Goal: Task Accomplishment & Management: Use online tool/utility

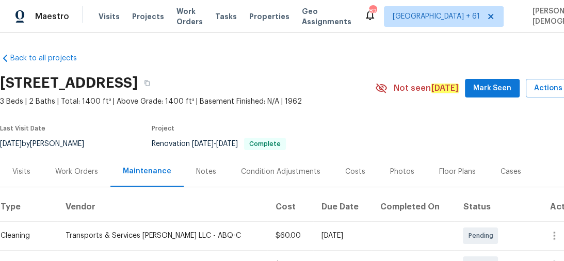
scroll to position [83, 0]
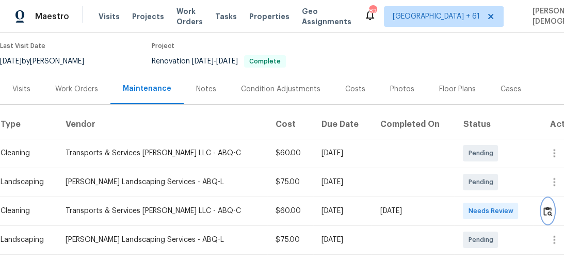
click at [542, 207] on button "button" at bounding box center [548, 211] width 12 height 25
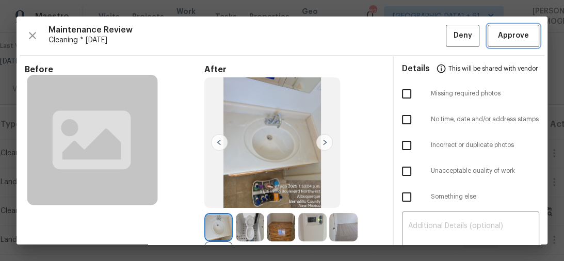
click at [507, 30] on span "Approve" at bounding box center [513, 35] width 31 height 13
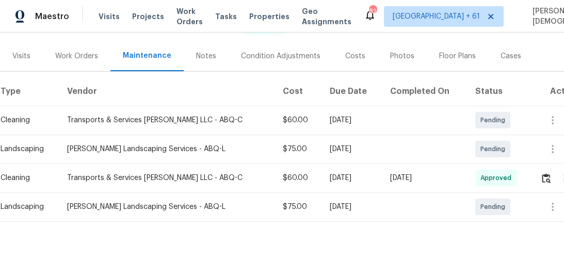
scroll to position [124, 0]
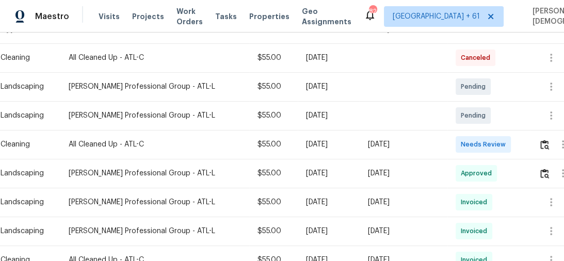
scroll to position [206, 0]
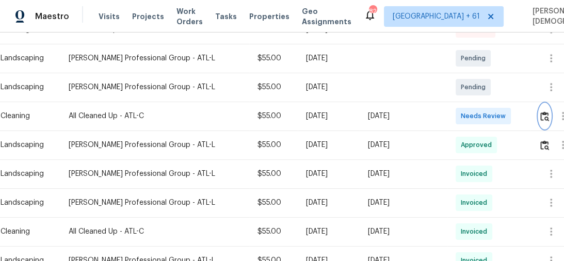
click at [546, 111] on img "button" at bounding box center [544, 116] width 9 height 10
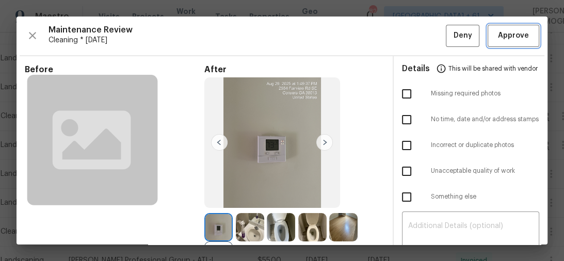
click at [504, 41] on button "Approve" at bounding box center [514, 36] width 52 height 22
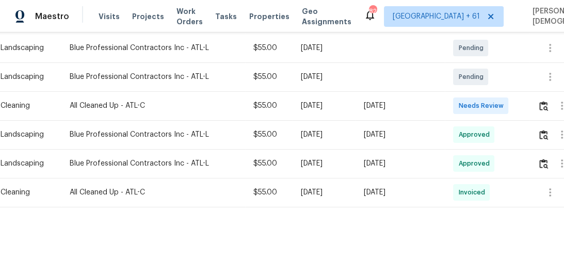
scroll to position [248, 0]
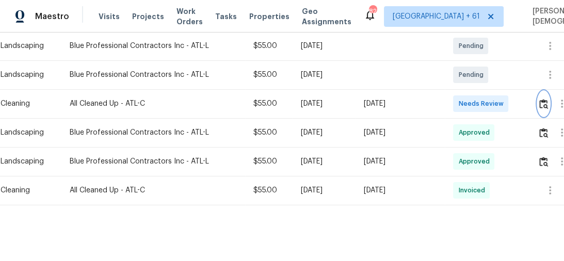
click at [547, 99] on img "button" at bounding box center [543, 104] width 9 height 10
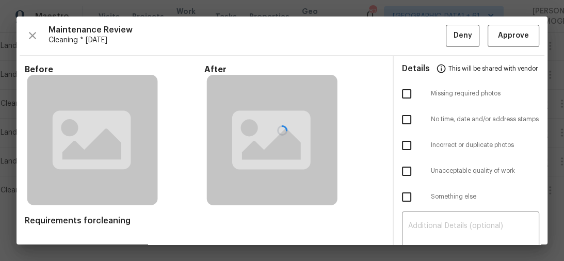
click at [515, 33] on div at bounding box center [282, 131] width 531 height 228
click at [513, 38] on div at bounding box center [282, 131] width 531 height 228
click at [497, 37] on div at bounding box center [282, 131] width 531 height 228
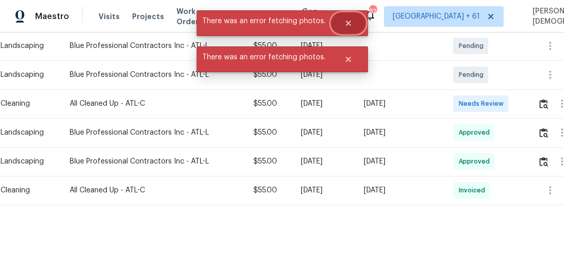
click at [352, 21] on button "Close" at bounding box center [348, 23] width 34 height 21
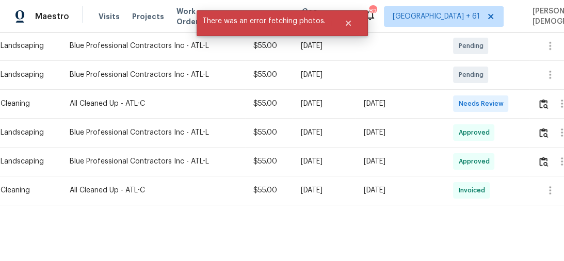
click at [349, 60] on td "[DATE]" at bounding box center [324, 74] width 63 height 29
click at [351, 22] on button "Close" at bounding box center [348, 23] width 34 height 21
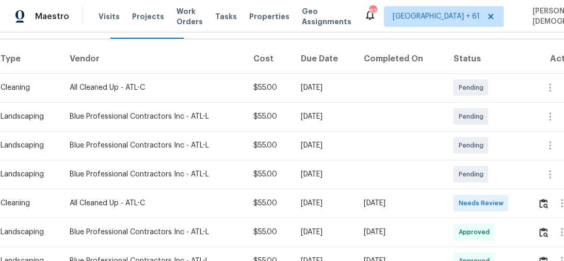
scroll to position [188, 0]
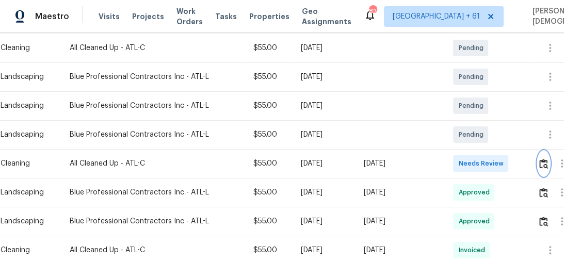
click at [545, 159] on img "button" at bounding box center [543, 164] width 9 height 10
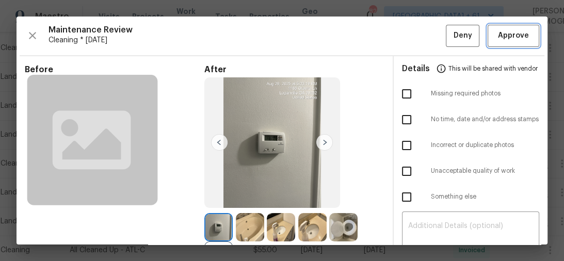
click at [505, 30] on span "Approve" at bounding box center [513, 35] width 31 height 13
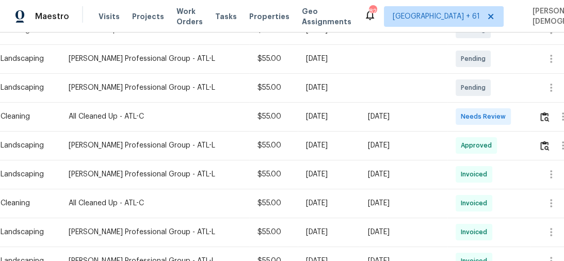
scroll to position [206, 0]
click at [545, 111] on img "button" at bounding box center [544, 116] width 9 height 10
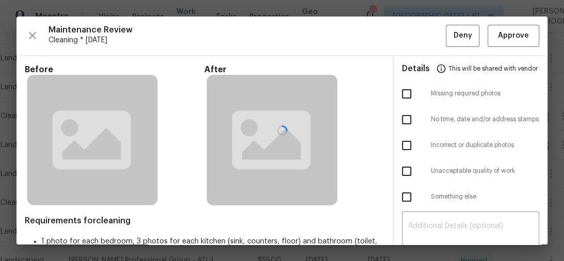
click at [511, 36] on div at bounding box center [282, 131] width 531 height 228
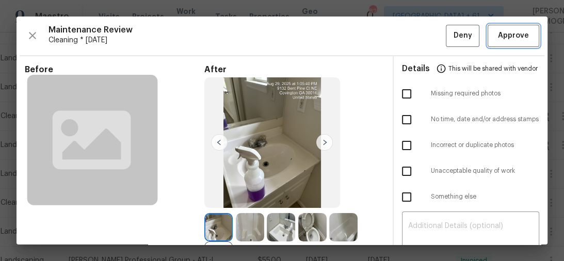
click at [512, 37] on span "Approve" at bounding box center [513, 35] width 31 height 13
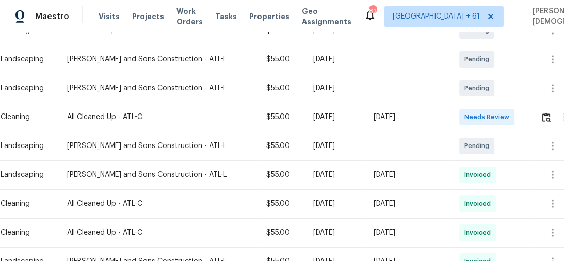
scroll to position [206, 0]
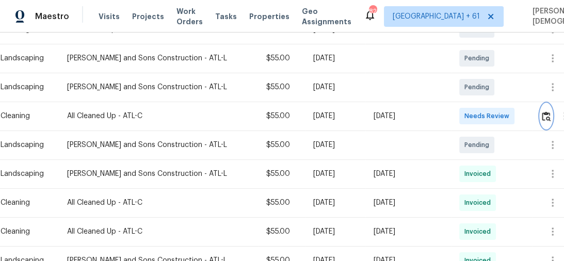
click at [542, 117] on button "button" at bounding box center [546, 116] width 12 height 25
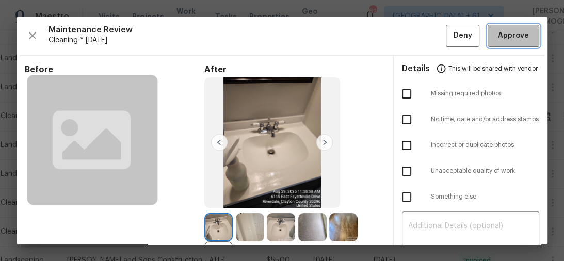
click at [508, 43] on button "Approve" at bounding box center [514, 36] width 52 height 22
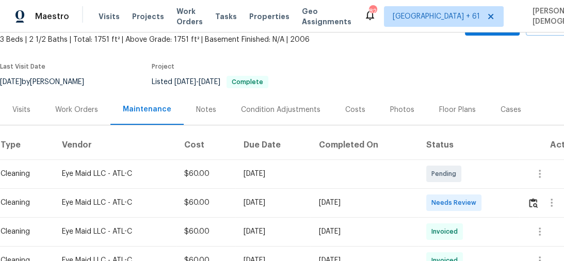
scroll to position [124, 0]
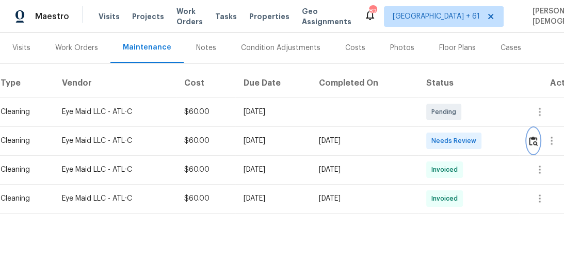
click at [530, 138] on button "button" at bounding box center [533, 140] width 12 height 25
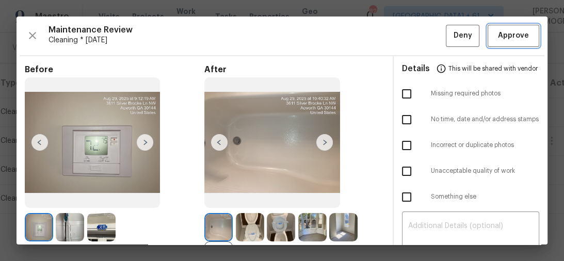
click at [499, 39] on span "Approve" at bounding box center [513, 35] width 31 height 13
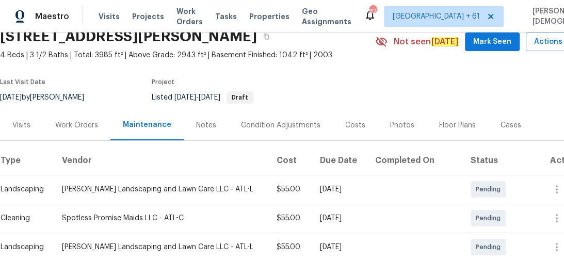
scroll to position [124, 0]
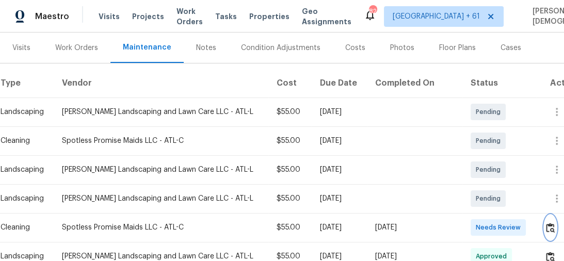
click at [546, 223] on img "button" at bounding box center [550, 228] width 9 height 10
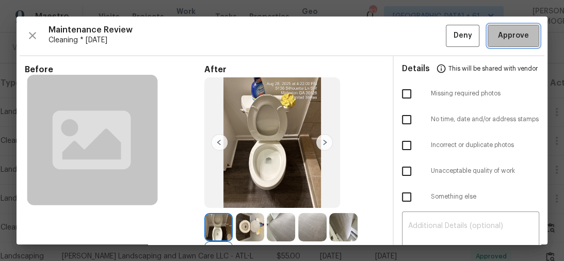
click at [505, 41] on button "Approve" at bounding box center [514, 36] width 52 height 22
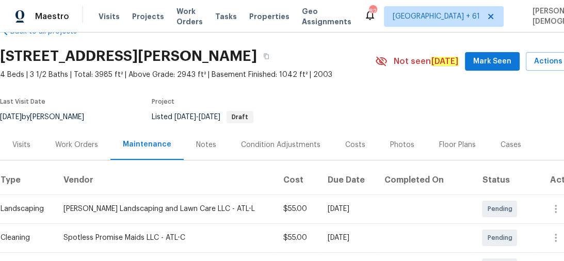
scroll to position [0, 0]
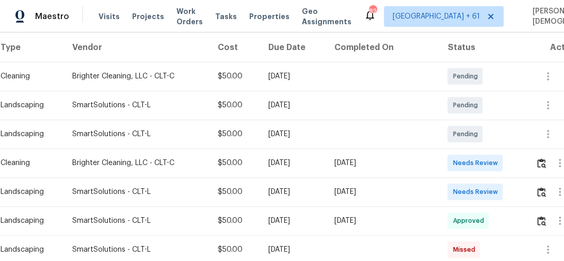
scroll to position [165, 0]
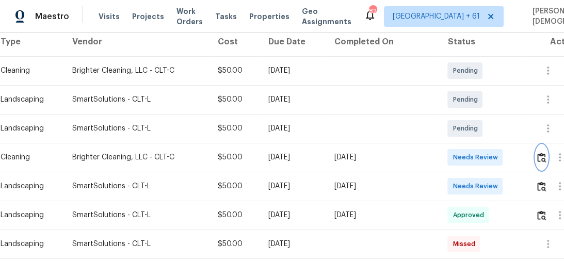
click at [546, 153] on img "button" at bounding box center [541, 158] width 9 height 10
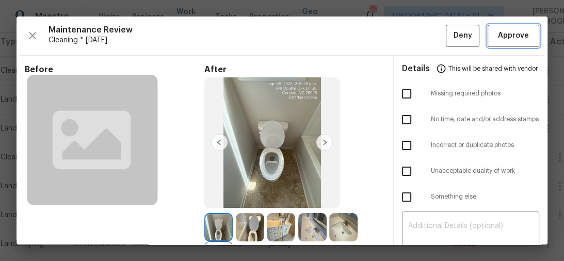
click at [498, 35] on span "Approve" at bounding box center [513, 35] width 31 height 13
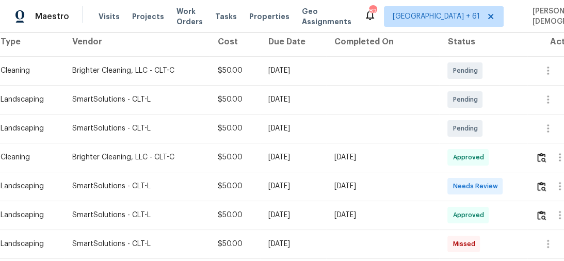
drag, startPoint x: 9, startPoint y: 157, endPoint x: 15, endPoint y: 157, distance: 6.7
click at [15, 157] on td "Cleaning" at bounding box center [32, 157] width 64 height 29
drag, startPoint x: 127, startPoint y: 154, endPoint x: 304, endPoint y: 140, distance: 178.1
click at [285, 143] on tr "Cleaning Brighter Cleaning, LLC - CLT-C $50.00 Mon, Aug 25 2025 Fri, Aug 29 202…" at bounding box center [291, 157] width 583 height 29
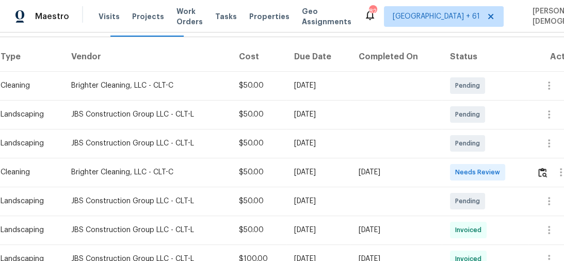
scroll to position [165, 0]
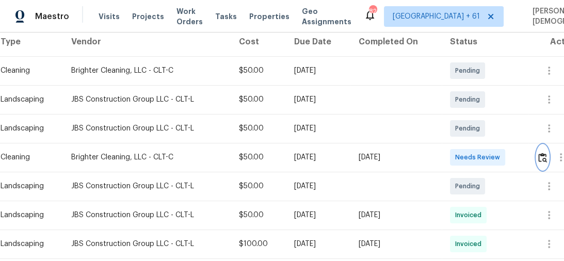
click at [547, 153] on img "button" at bounding box center [542, 158] width 9 height 10
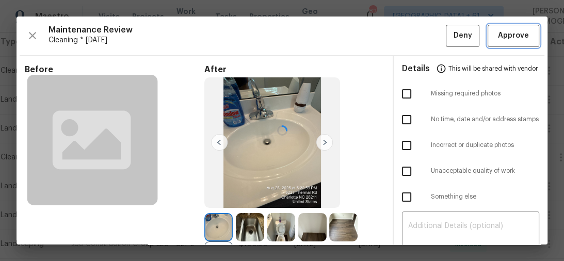
click at [506, 35] on span "Approve" at bounding box center [513, 35] width 31 height 13
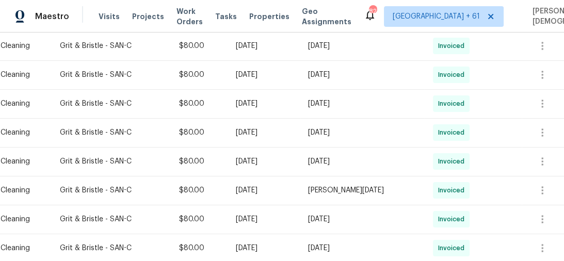
scroll to position [165, 0]
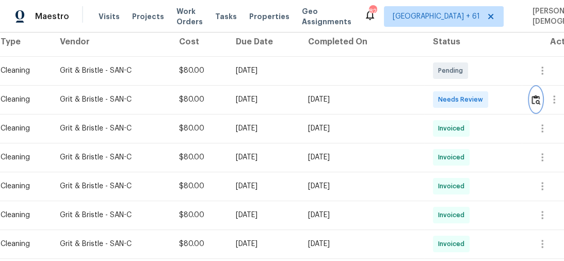
click at [531, 98] on button "button" at bounding box center [536, 99] width 12 height 25
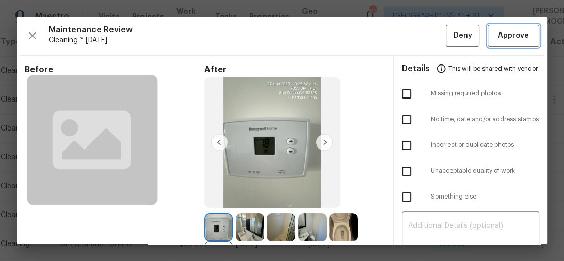
click at [513, 34] on span "Approve" at bounding box center [513, 35] width 31 height 13
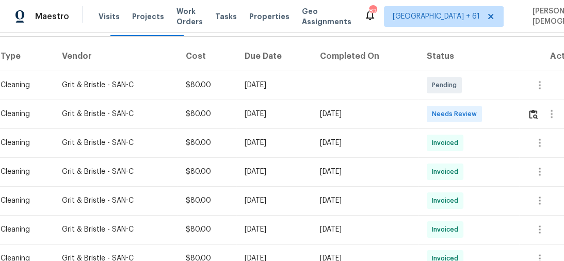
scroll to position [165, 0]
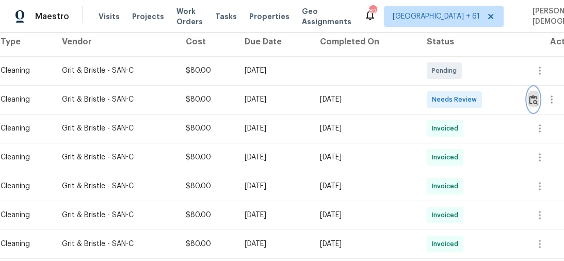
click at [533, 100] on button "button" at bounding box center [533, 99] width 12 height 25
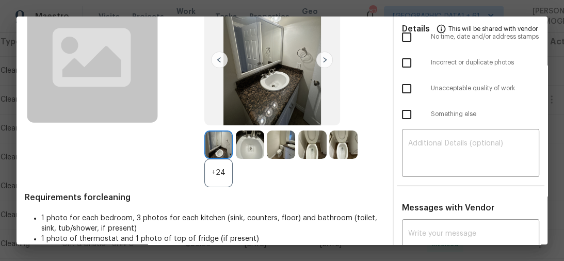
scroll to position [0, 0]
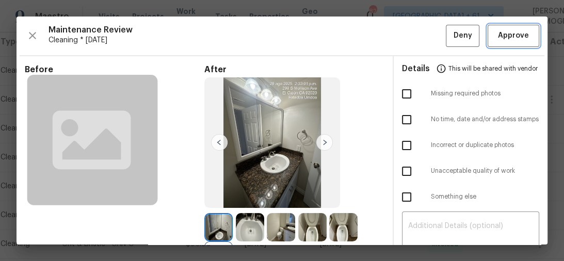
click at [512, 40] on span "Approve" at bounding box center [513, 35] width 31 height 13
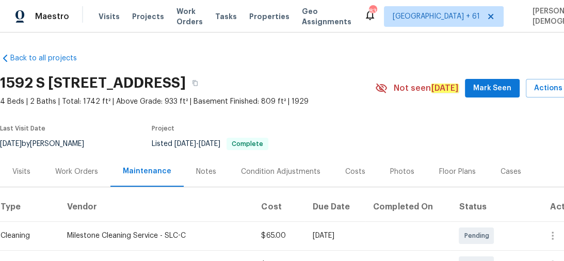
click at [449, 181] on div "Floor Plans" at bounding box center [457, 171] width 61 height 30
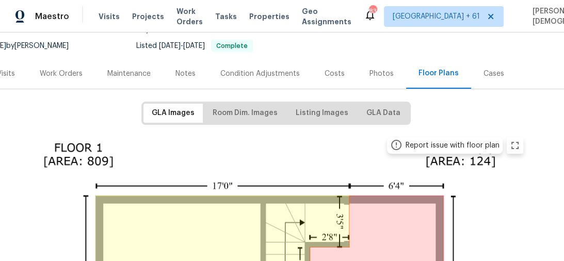
scroll to position [99, 15]
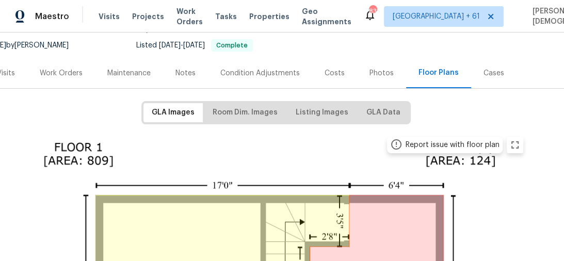
click at [137, 68] on div "Maintenance" at bounding box center [128, 73] width 43 height 10
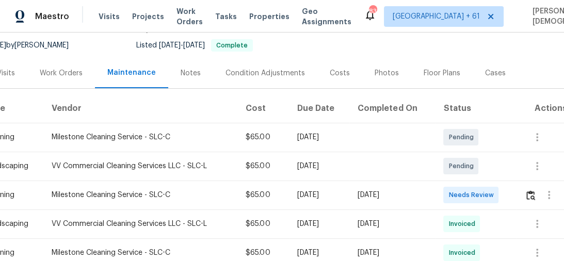
scroll to position [140, 15]
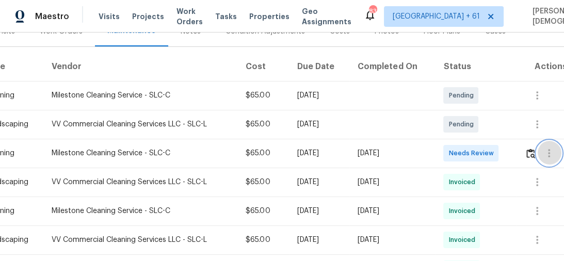
click at [541, 148] on button "button" at bounding box center [549, 153] width 25 height 25
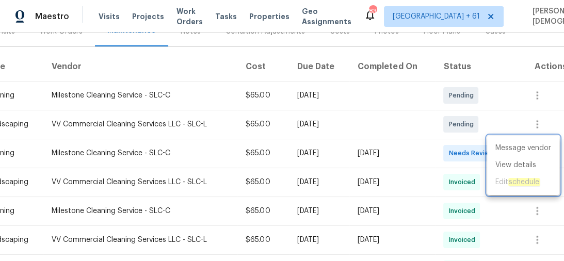
click at [509, 124] on div at bounding box center [282, 130] width 564 height 261
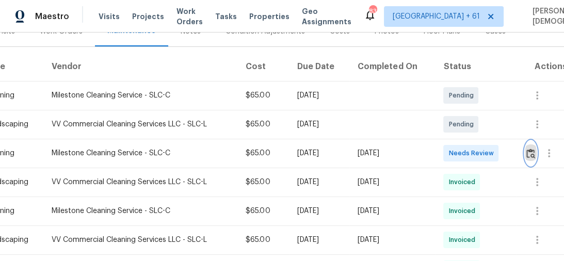
click at [528, 149] on img "button" at bounding box center [530, 154] width 9 height 10
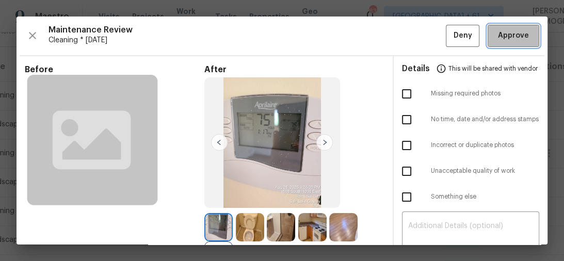
click at [489, 40] on button "Approve" at bounding box center [514, 36] width 52 height 22
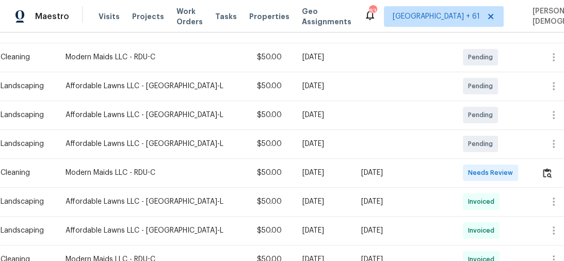
scroll to position [180, 0]
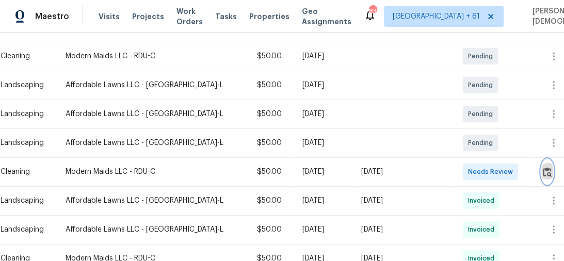
click at [543, 167] on img "button" at bounding box center [547, 172] width 9 height 10
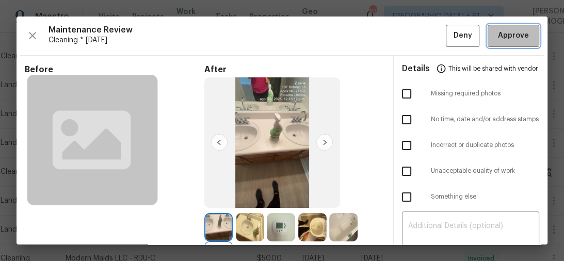
click at [504, 41] on button "Approve" at bounding box center [514, 36] width 52 height 22
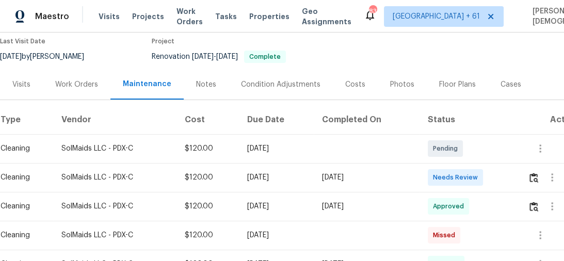
scroll to position [124, 0]
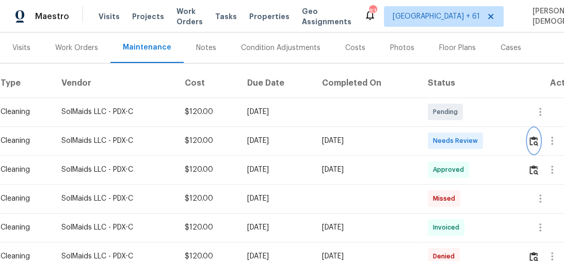
click at [538, 136] on img "button" at bounding box center [533, 141] width 9 height 10
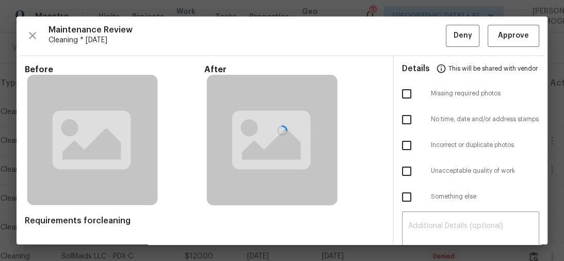
click at [510, 39] on div at bounding box center [282, 131] width 531 height 228
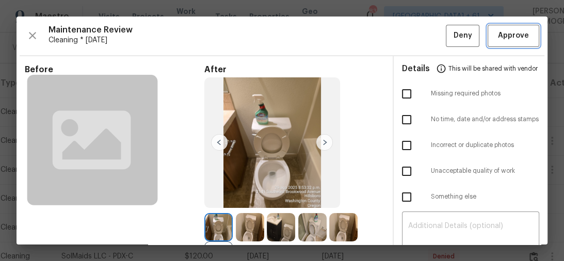
click at [509, 39] on span "Approve" at bounding box center [513, 35] width 31 height 13
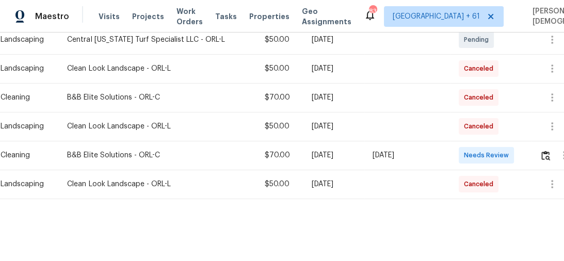
scroll to position [254, 0]
click at [540, 153] on button "button" at bounding box center [546, 155] width 12 height 25
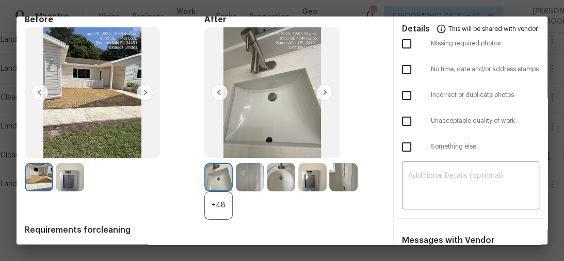
scroll to position [0, 0]
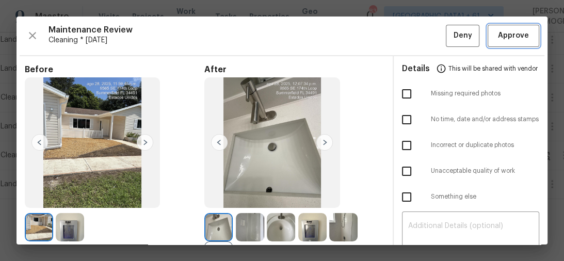
click at [503, 33] on span "Approve" at bounding box center [513, 35] width 31 height 13
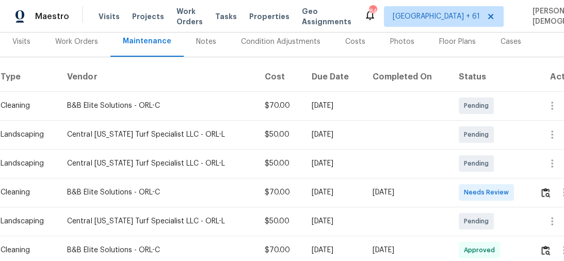
scroll to position [206, 0]
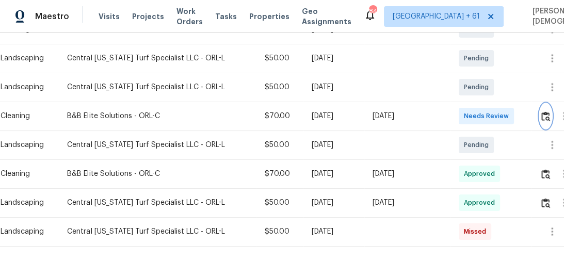
click at [545, 111] on img "button" at bounding box center [545, 116] width 9 height 10
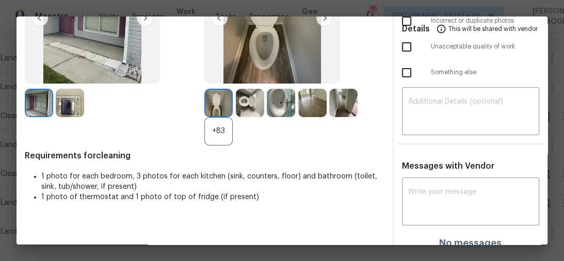
scroll to position [0, 0]
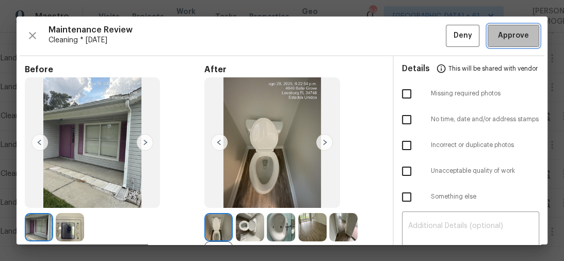
click at [501, 38] on span "Approve" at bounding box center [513, 35] width 31 height 13
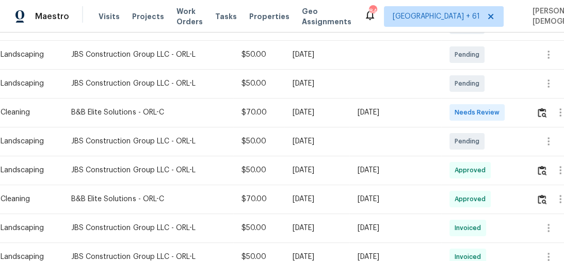
scroll to position [248, 0]
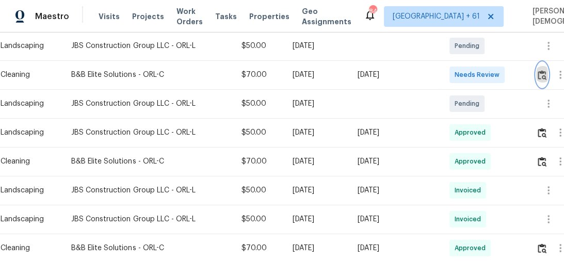
click at [539, 71] on button "button" at bounding box center [542, 74] width 12 height 25
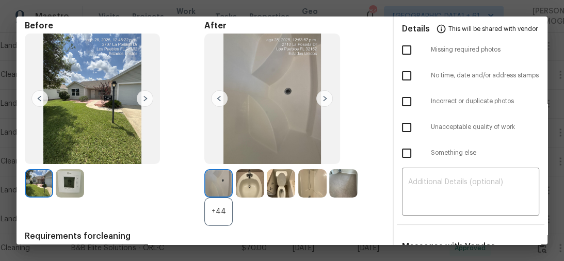
scroll to position [0, 0]
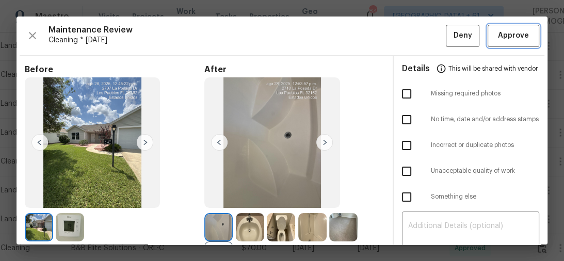
click at [499, 41] on span "Approve" at bounding box center [513, 35] width 31 height 13
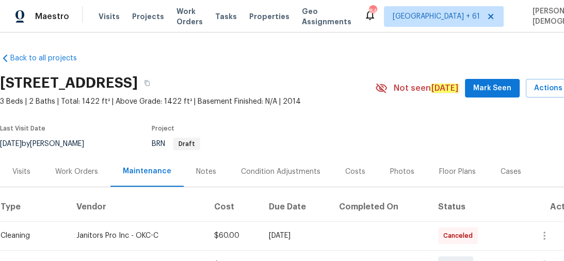
scroll to position [124, 0]
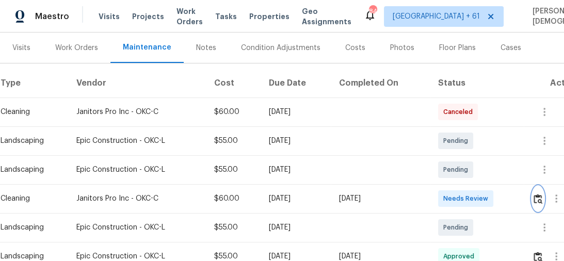
click at [542, 194] on img "button" at bounding box center [538, 199] width 9 height 10
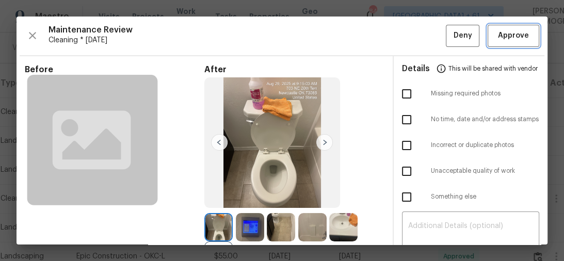
click at [504, 36] on span "Approve" at bounding box center [513, 35] width 31 height 13
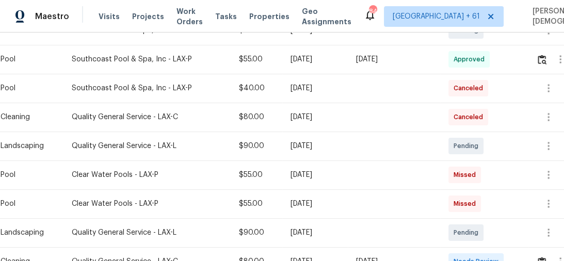
scroll to position [289, 0]
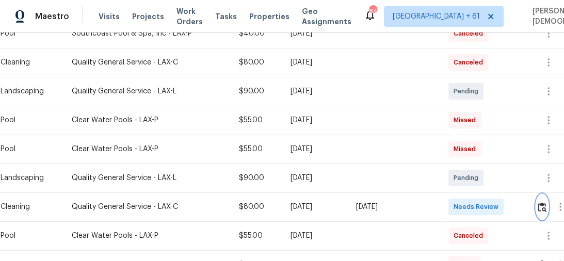
click at [544, 203] on img "button" at bounding box center [542, 207] width 9 height 10
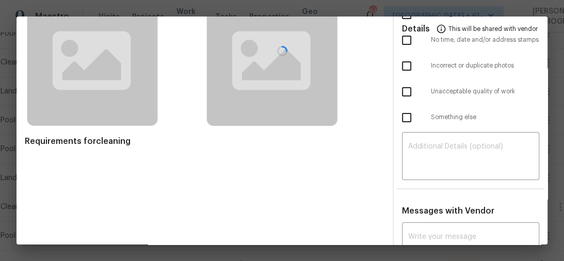
scroll to position [0, 0]
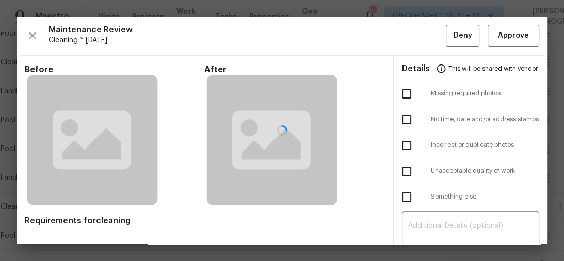
click at [504, 43] on div at bounding box center [282, 131] width 531 height 228
click at [499, 33] on div at bounding box center [282, 131] width 531 height 228
click at [500, 35] on div at bounding box center [282, 131] width 531 height 228
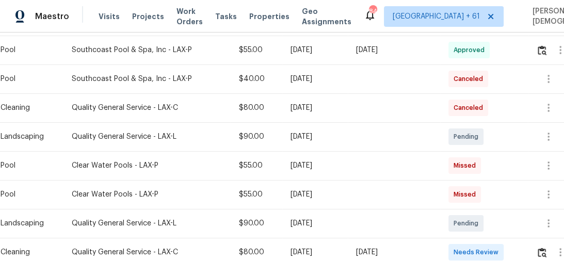
scroll to position [330, 0]
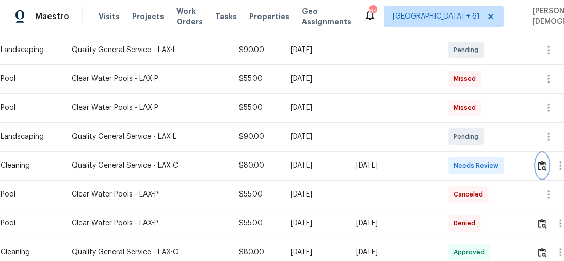
click at [539, 161] on img "button" at bounding box center [542, 166] width 9 height 10
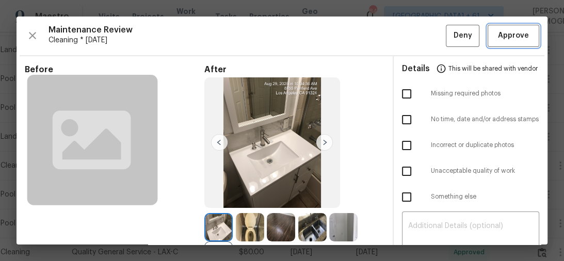
click at [505, 36] on span "Approve" at bounding box center [513, 35] width 31 height 13
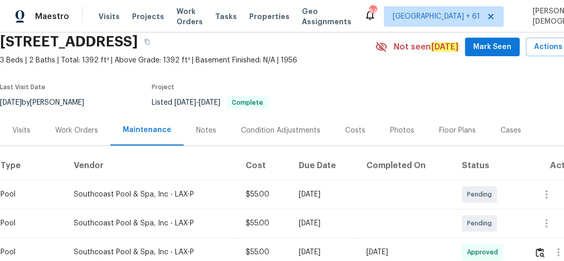
scroll to position [0, 0]
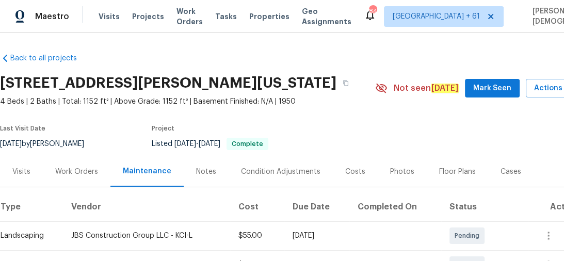
scroll to position [165, 0]
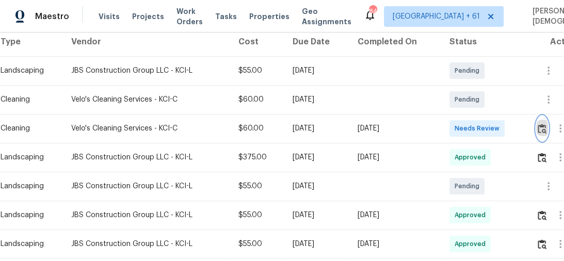
click at [543, 124] on img "button" at bounding box center [542, 129] width 9 height 10
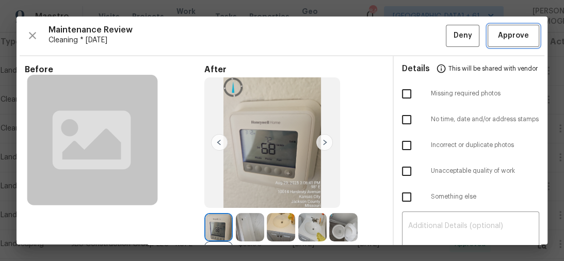
click at [501, 36] on span "Approve" at bounding box center [513, 35] width 31 height 13
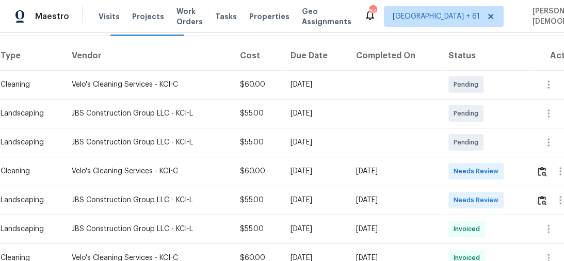
scroll to position [206, 0]
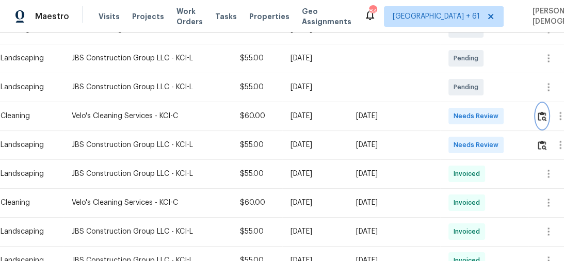
click at [544, 114] on img "button" at bounding box center [542, 116] width 9 height 10
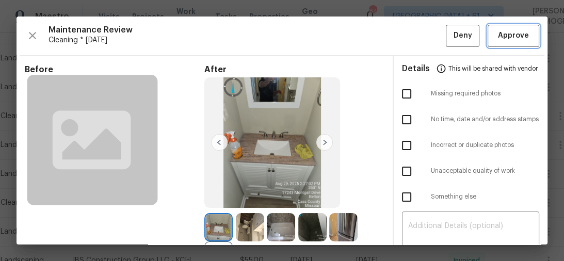
click at [520, 33] on span "Approve" at bounding box center [513, 35] width 31 height 13
